Goal: Transaction & Acquisition: Purchase product/service

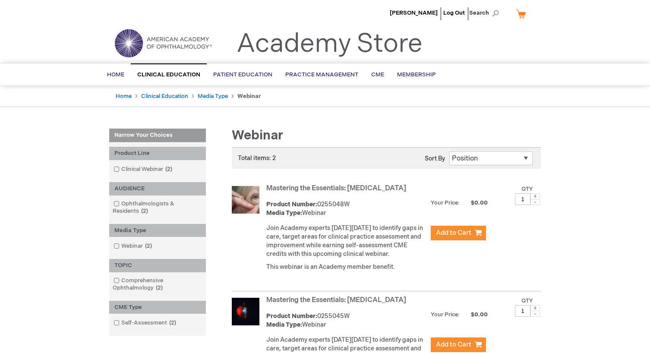
click at [20, 255] on div "Woody Evans Log Out Search My Cart CLOSE RECENTLY ADDED ITEM(S) Close There are…" at bounding box center [325, 276] width 650 height 553
click at [112, 76] on span "Home" at bounding box center [115, 74] width 17 height 7
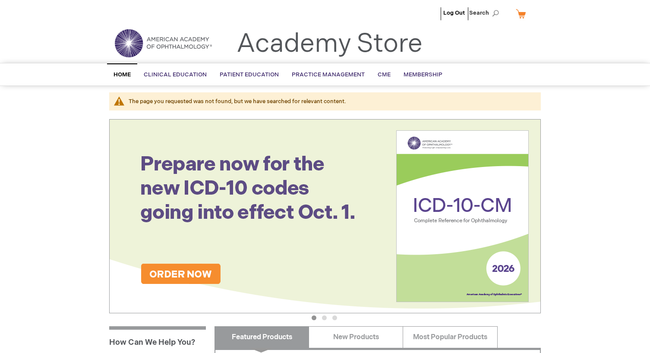
type input "wevans"
click at [291, 102] on div "The page you requested was not found, but we have searched for relevant content." at bounding box center [330, 102] width 403 height 8
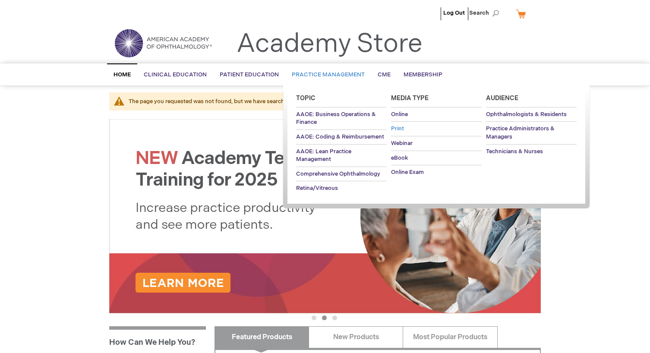
click at [396, 129] on span "Print" at bounding box center [397, 128] width 13 height 7
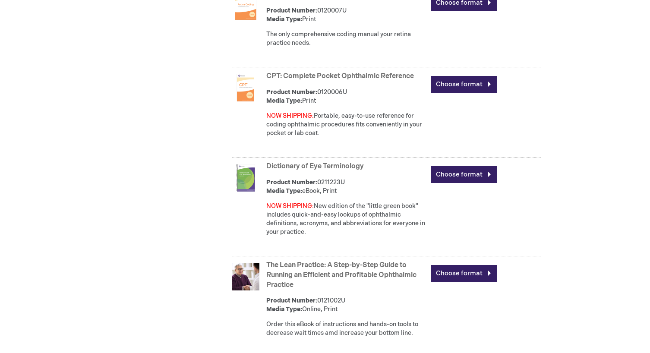
scroll to position [647, 0]
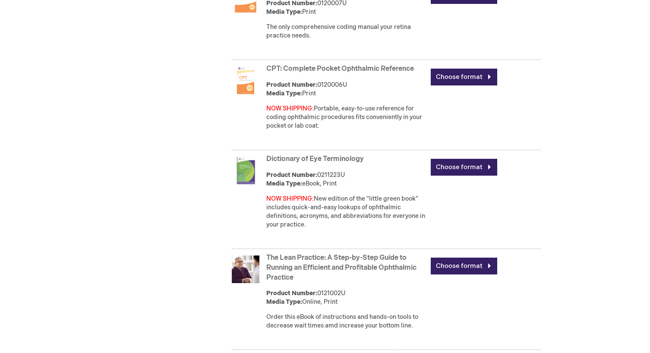
type input "wevans"
click at [286, 73] on link "CPT: Complete Pocket Ophthalmic Reference" at bounding box center [340, 69] width 148 height 8
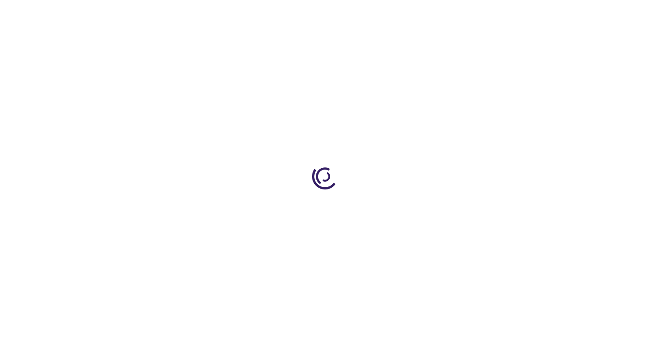
type input "0"
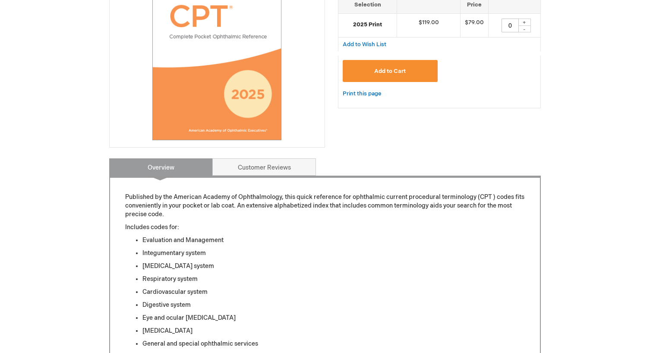
scroll to position [302, 0]
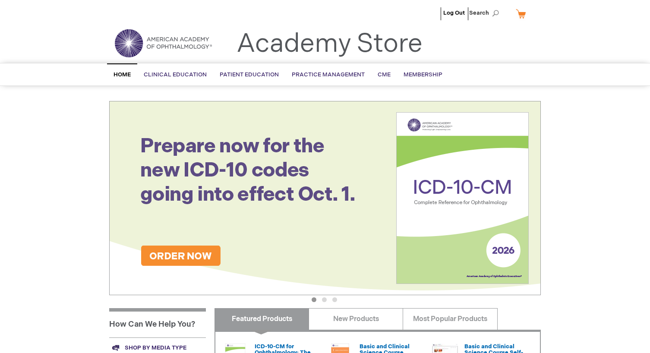
type input "wevans"
click at [236, 96] on main "Academy Store | American Academy of Ophthalmology Previous Next 1 2 3 Featured …" at bounding box center [325, 276] width 444 height 368
